Goal: Transaction & Acquisition: Purchase product/service

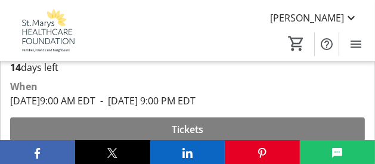
scroll to position [357, 0]
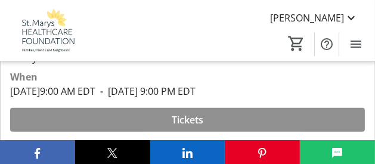
click at [179, 113] on span "Tickets" at bounding box center [188, 120] width 32 height 14
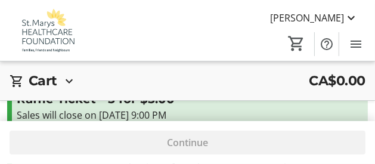
scroll to position [67, 0]
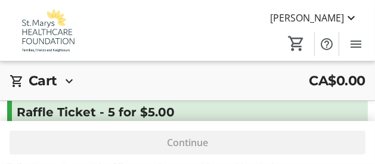
click at [146, 113] on h3 "Raffle Ticket - 5 for $5.00" at bounding box center [187, 112] width 341 height 18
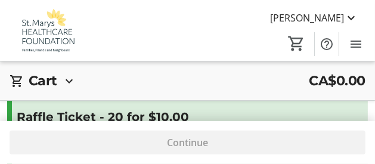
click at [154, 117] on h3 "Raffle Ticket - 20 for $10.00" at bounding box center [187, 117] width 341 height 18
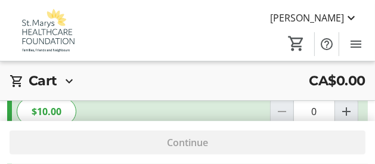
scroll to position [337, 0]
click at [344, 110] on mat-icon "Increment by one" at bounding box center [346, 110] width 14 height 14
type input "1"
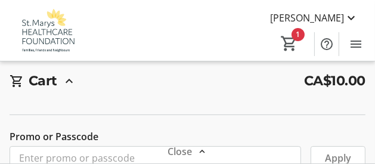
scroll to position [0, 0]
click at [288, 41] on mat-icon "1" at bounding box center [289, 44] width 18 height 18
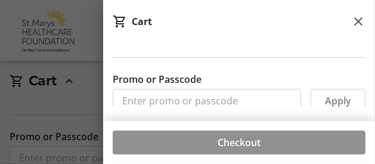
click at [232, 144] on span "Checkout" at bounding box center [238, 142] width 43 height 14
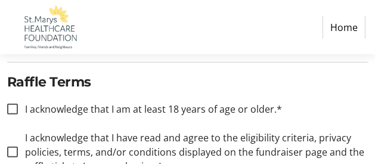
scroll to position [595, 0]
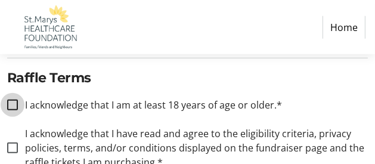
click at [13, 101] on input "I acknowledge that I am at least 18 years of age or older.*" at bounding box center [12, 104] width 11 height 11
checkbox input "true"
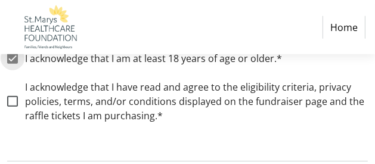
scroll to position [655, 0]
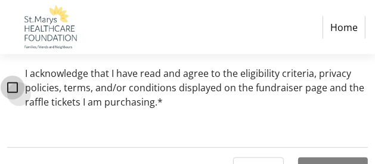
drag, startPoint x: 11, startPoint y: 83, endPoint x: 17, endPoint y: 86, distance: 6.7
click at [13, 85] on input "I acknowledge that I have read and agree to the eligibility criteria, privacy p…" at bounding box center [12, 87] width 11 height 11
checkbox input "true"
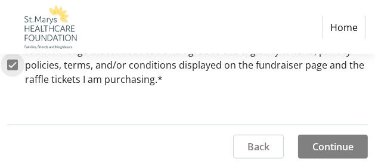
scroll to position [678, 0]
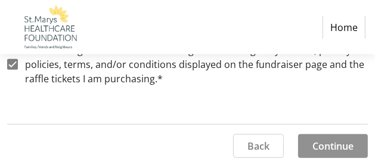
click at [338, 141] on span "Continue" at bounding box center [332, 146] width 41 height 14
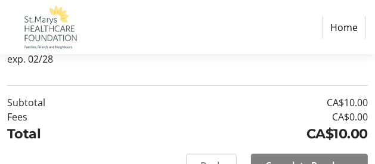
scroll to position [340, 0]
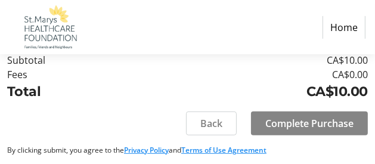
click at [297, 121] on span "Complete Purchase" at bounding box center [309, 123] width 88 height 14
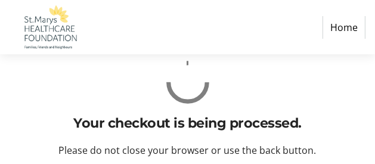
scroll to position [0, 0]
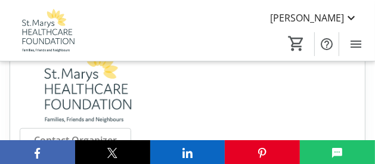
scroll to position [695, 0]
